Goal: Information Seeking & Learning: Learn about a topic

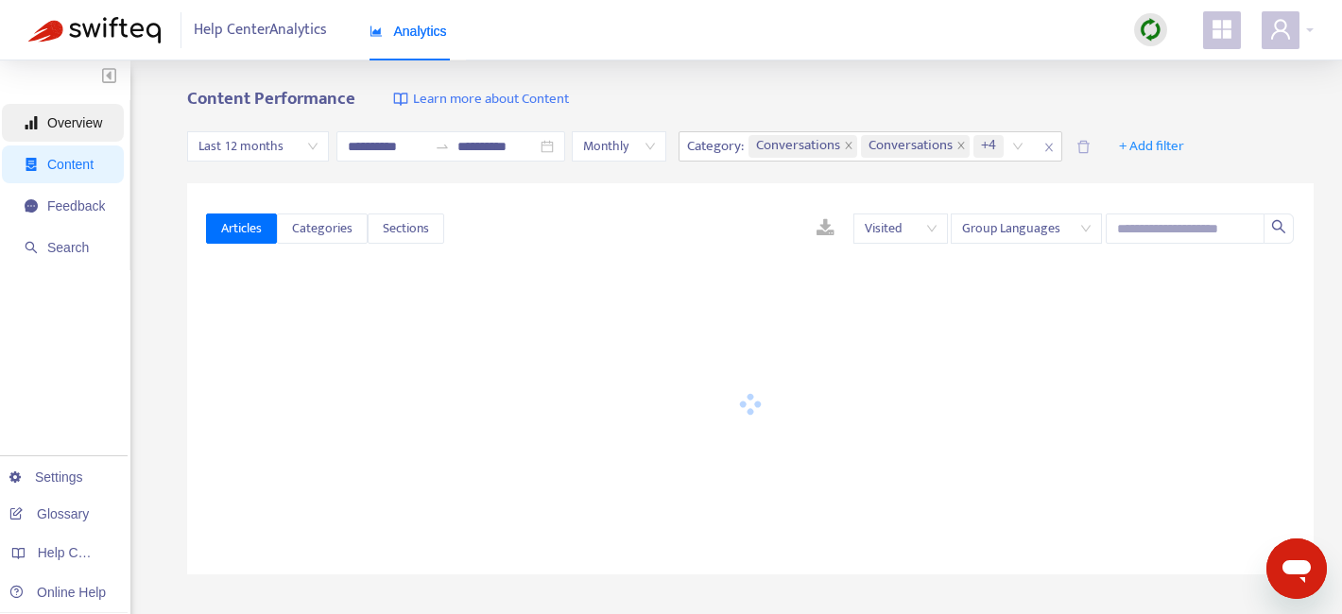
click at [72, 115] on span "Overview" at bounding box center [74, 122] width 55 height 15
